Goal: Communication & Community: Answer question/provide support

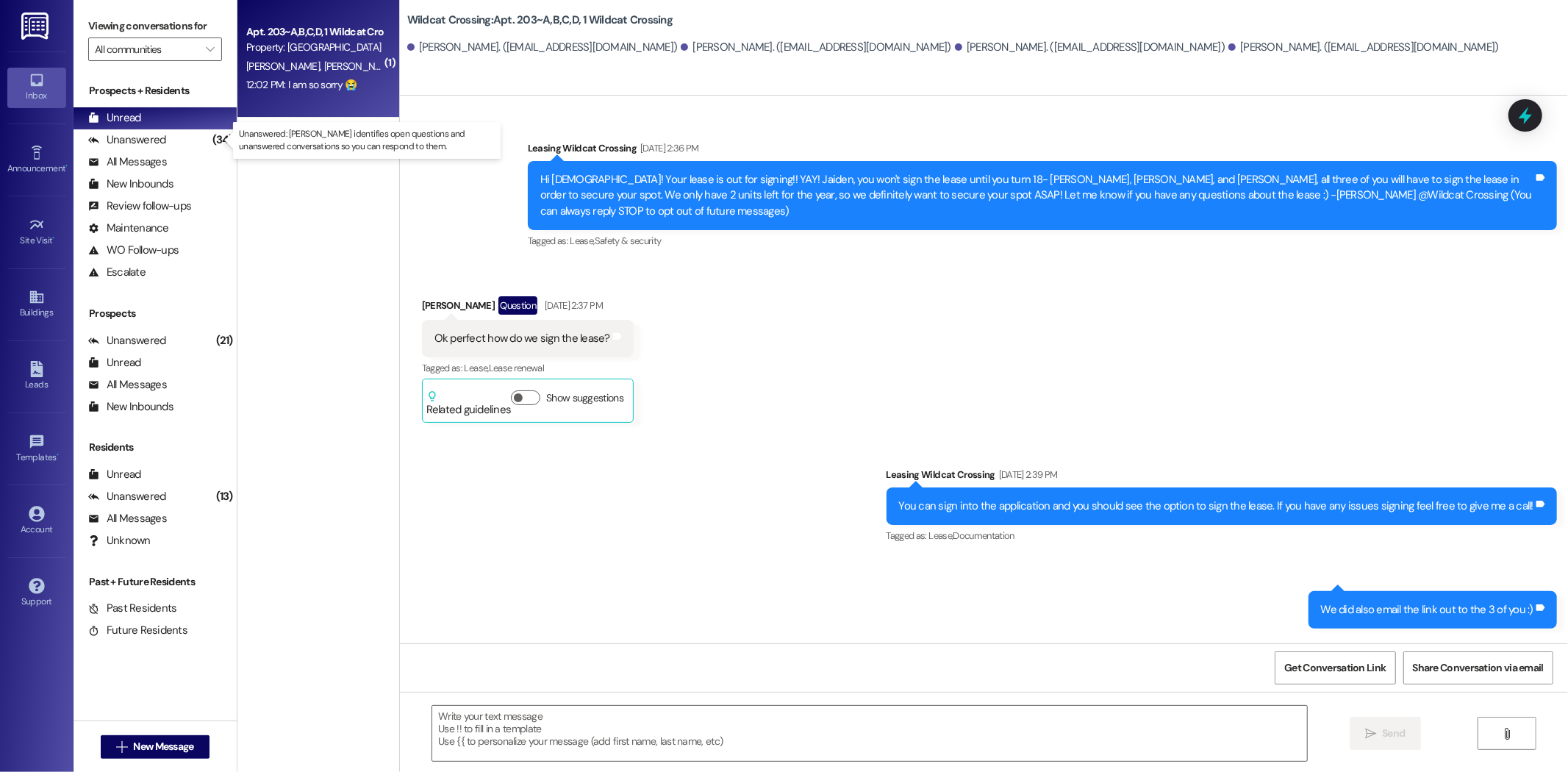
scroll to position [1798, 0]
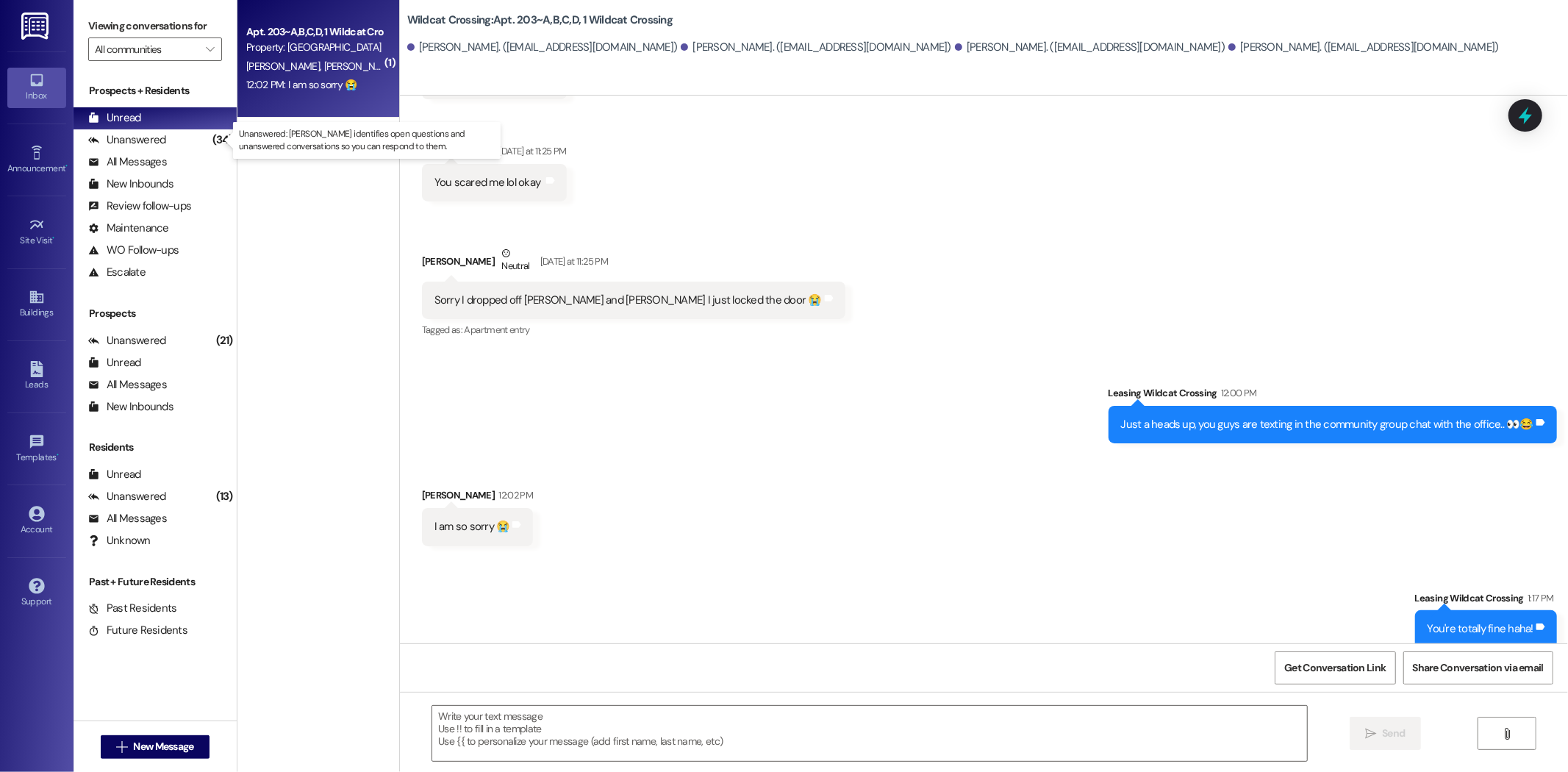
click at [171, 135] on div "Unanswered (34)" at bounding box center [155, 140] width 163 height 22
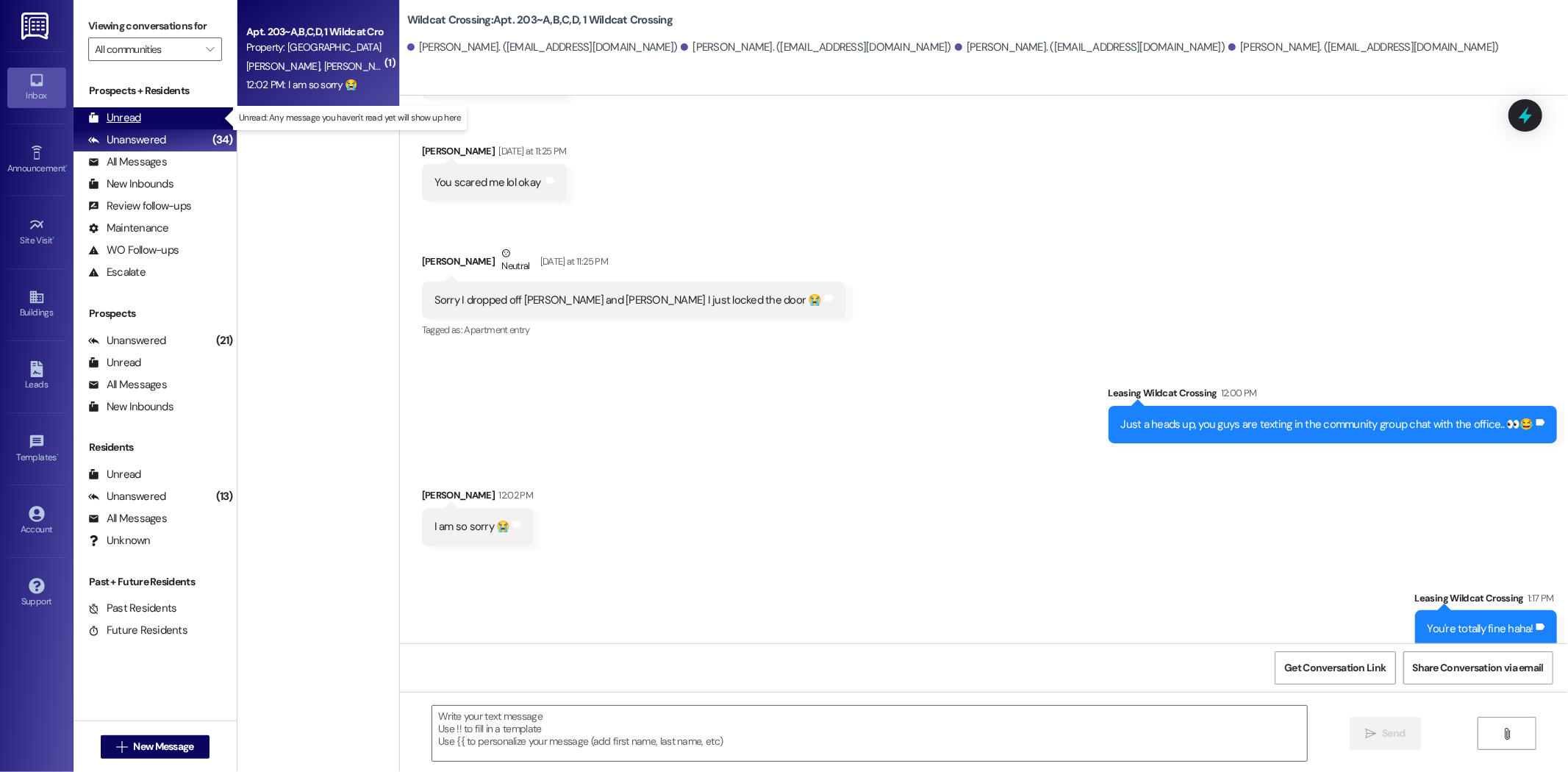
click at [169, 121] on div "Unread (0)" at bounding box center [155, 118] width 163 height 22
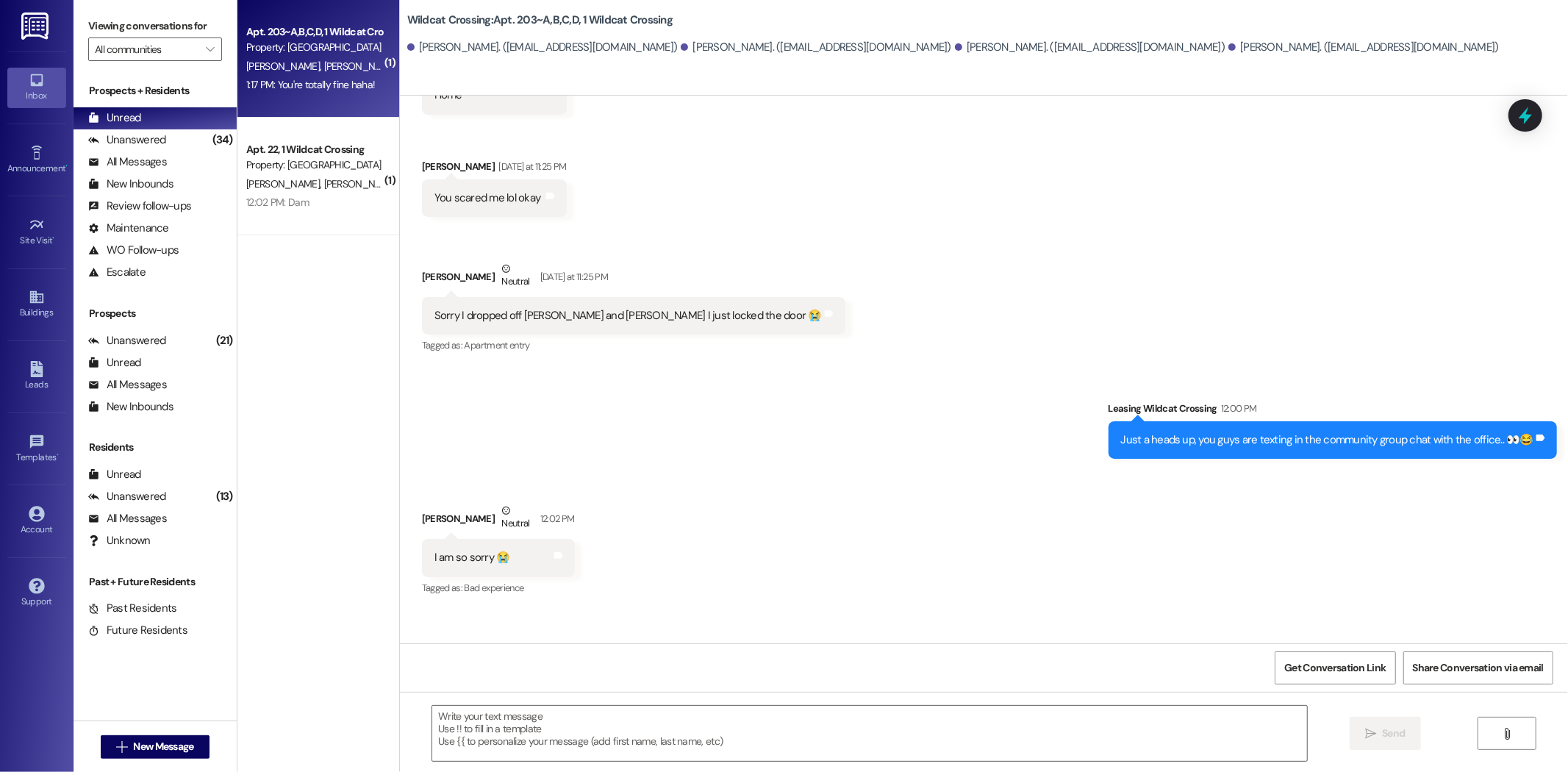
scroll to position [1837, 0]
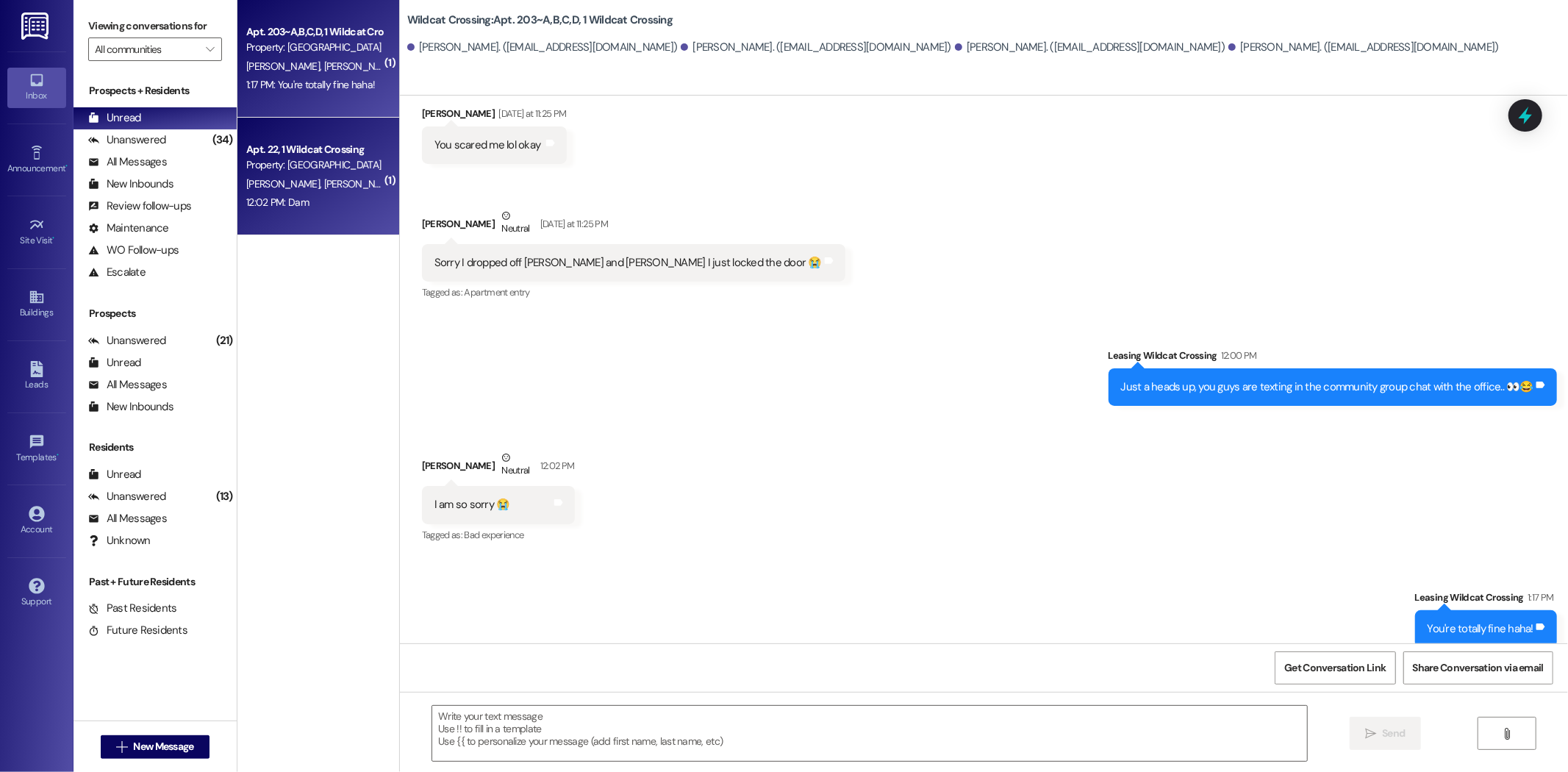
click at [313, 187] on div "[PERSON_NAME] [PERSON_NAME]" at bounding box center [314, 185] width 139 height 19
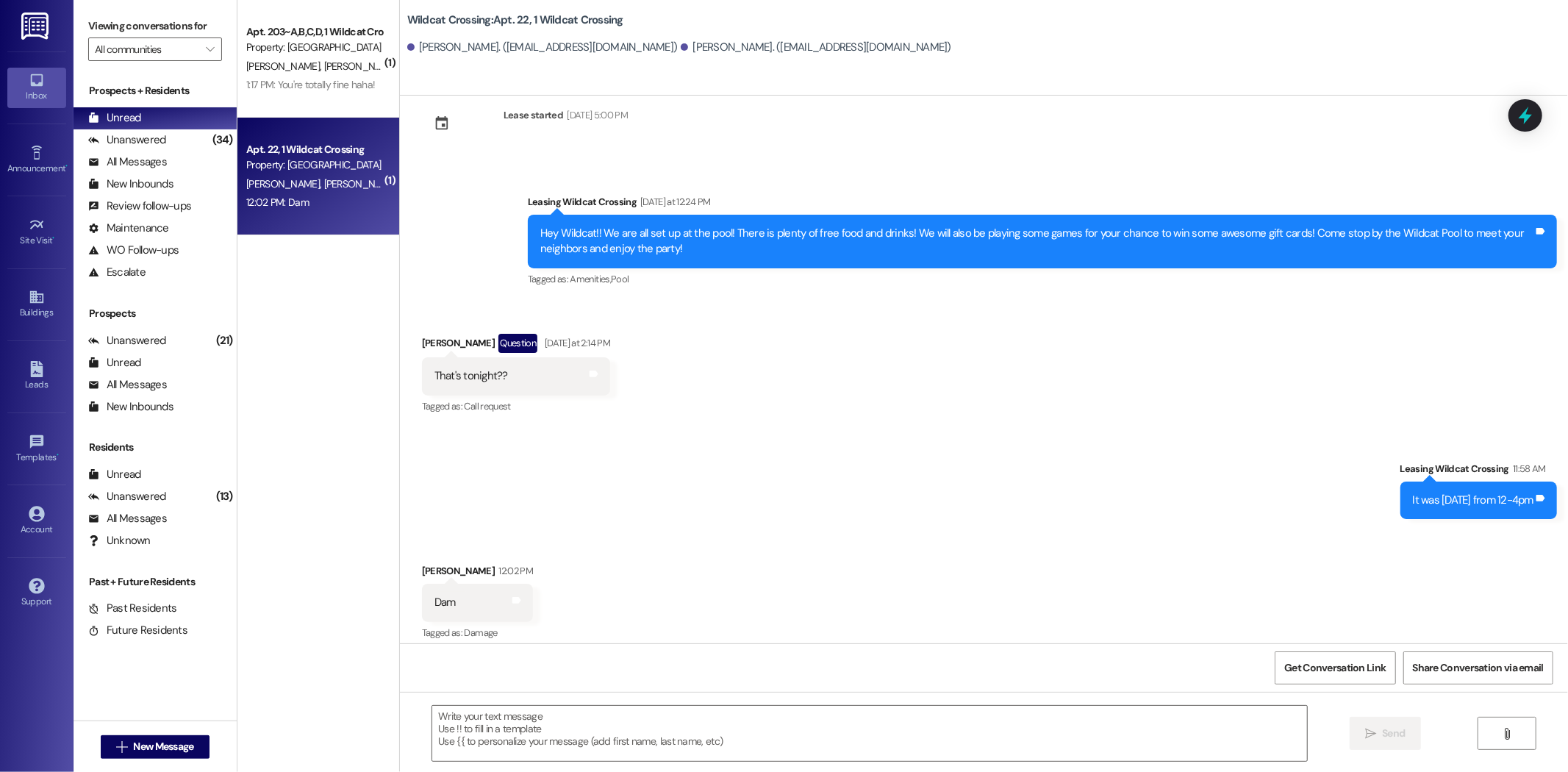
scroll to position [2225, 0]
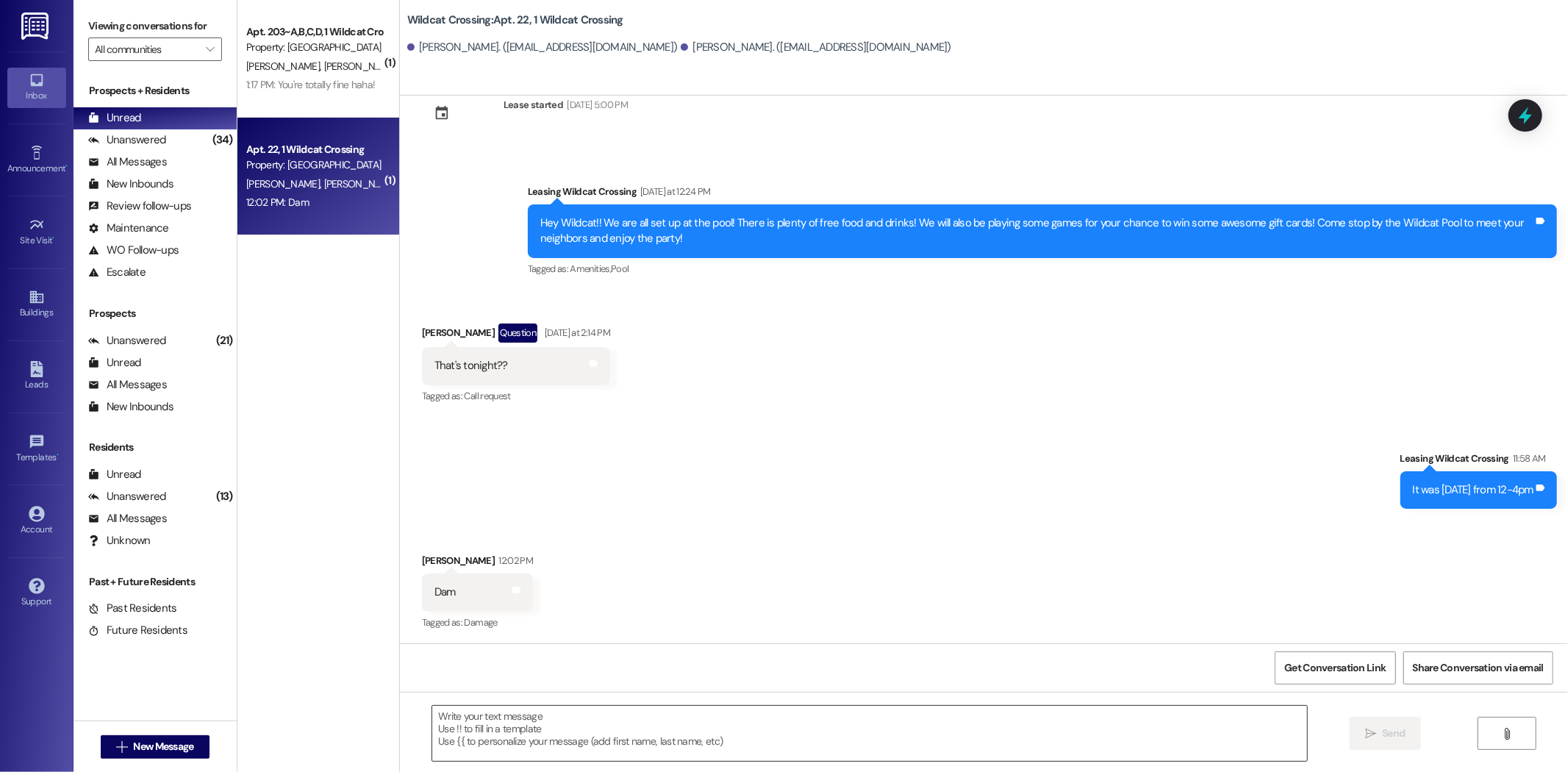
click at [597, 716] on textarea at bounding box center [870, 733] width 875 height 55
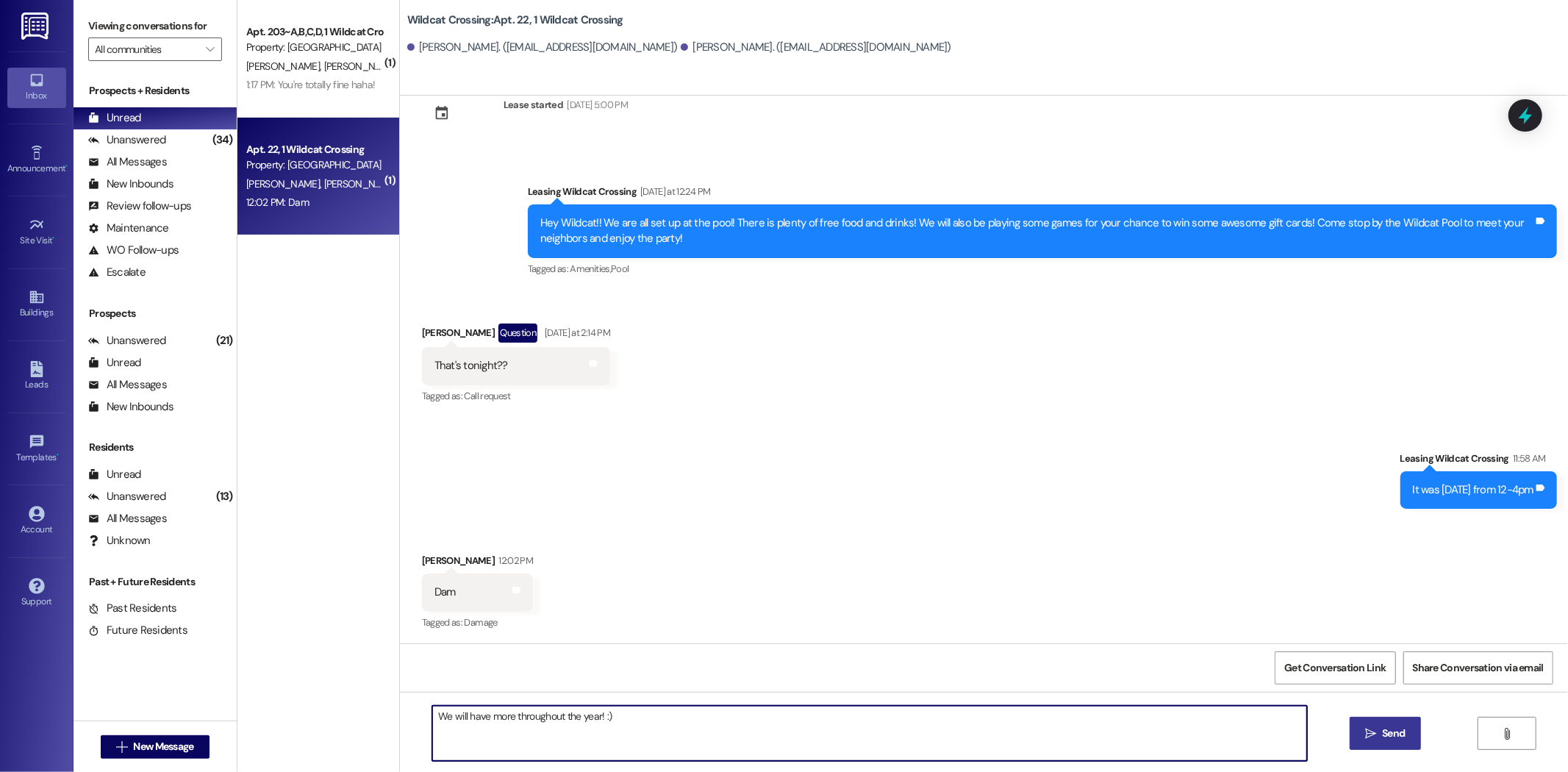
type textarea "We will have more throughout the year! :)"
click at [1362, 730] on span " Send" at bounding box center [1385, 734] width 46 height 15
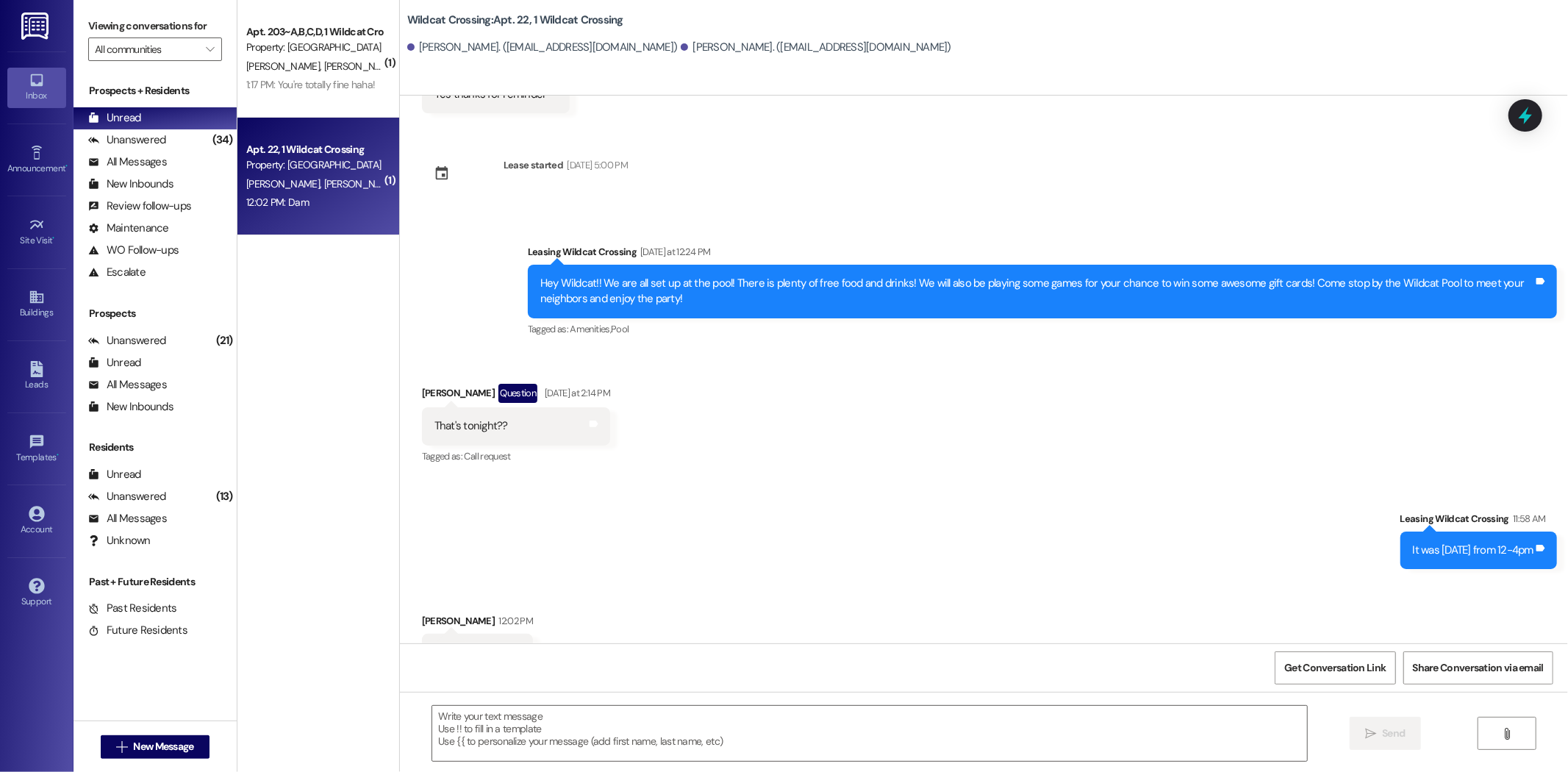
scroll to position [2328, 0]
